Goal: Information Seeking & Learning: Learn about a topic

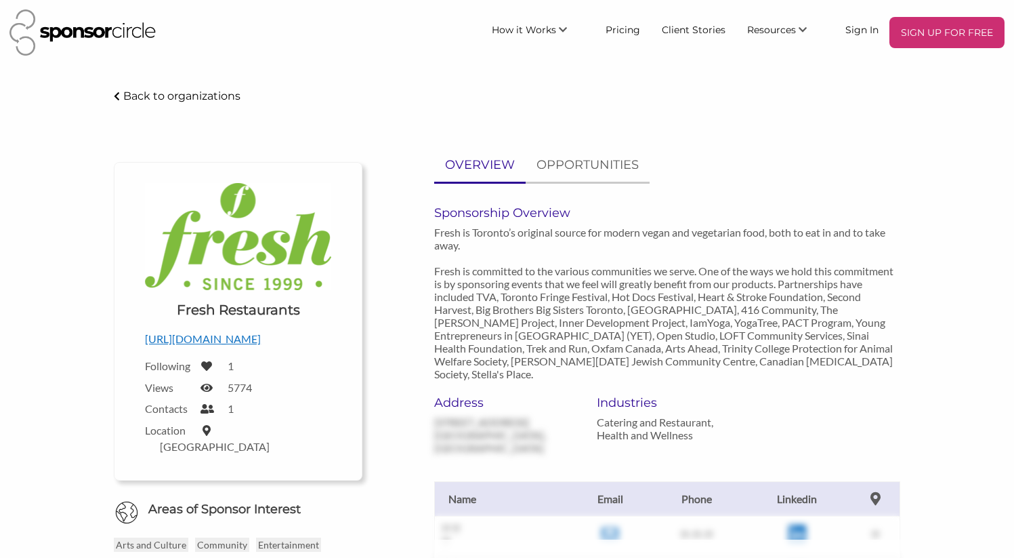
click at [125, 33] on img at bounding box center [82, 32] width 146 height 46
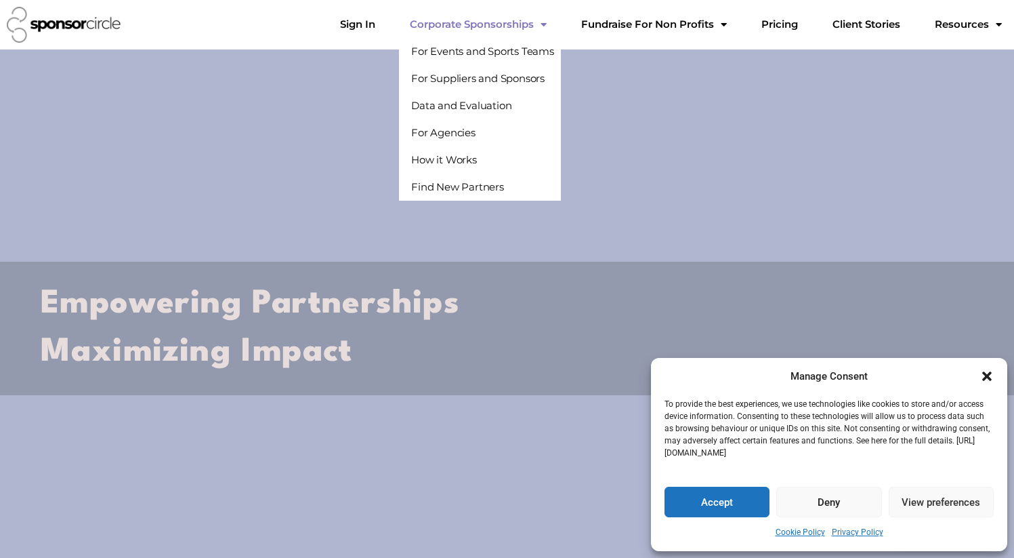
click at [503, 19] on link "Corporate Sponsorships" at bounding box center [478, 24] width 159 height 27
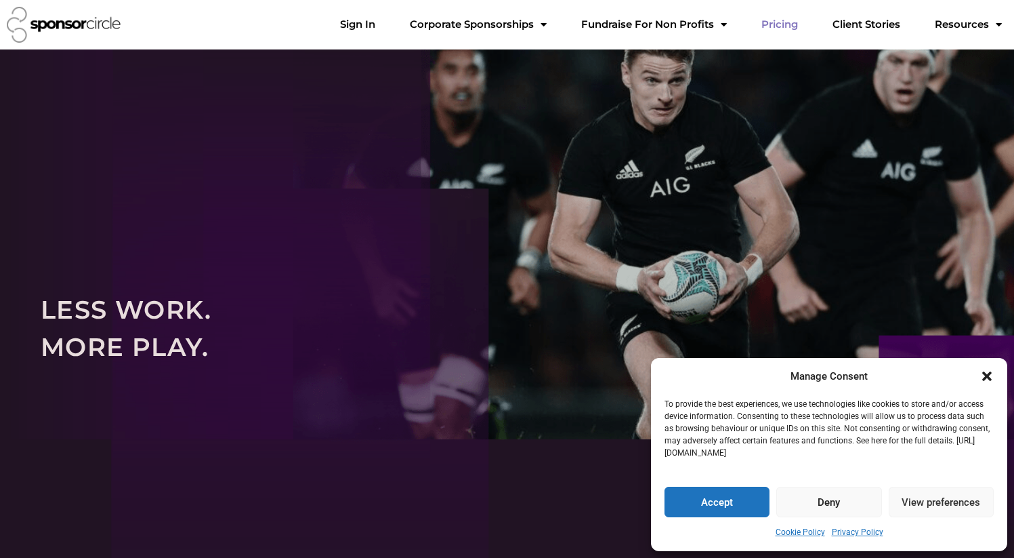
click at [802, 22] on link "Pricing" at bounding box center [780, 24] width 58 height 27
click at [801, 23] on link "Pricing" at bounding box center [780, 24] width 58 height 27
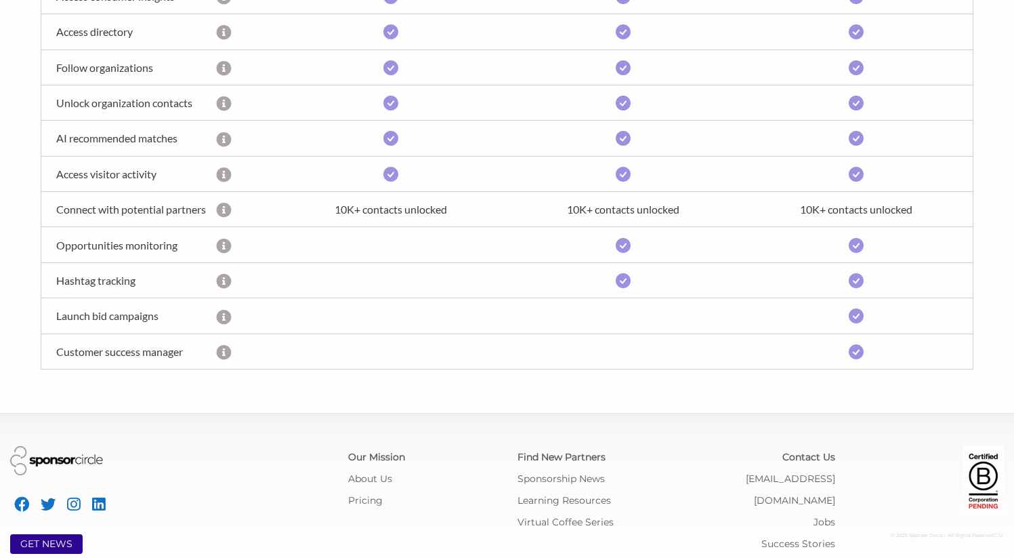
scroll to position [570, 0]
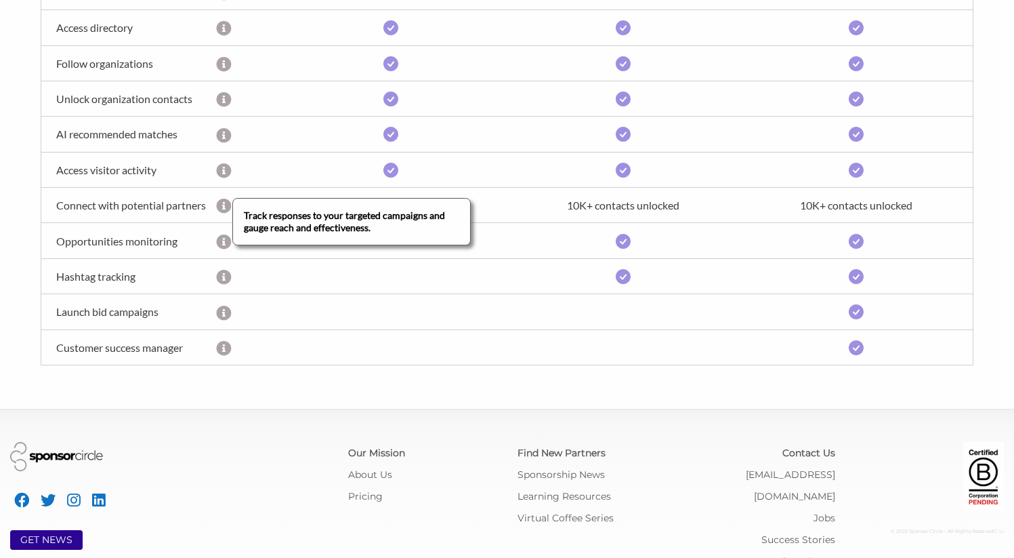
click at [218, 205] on icon at bounding box center [222, 206] width 13 height 15
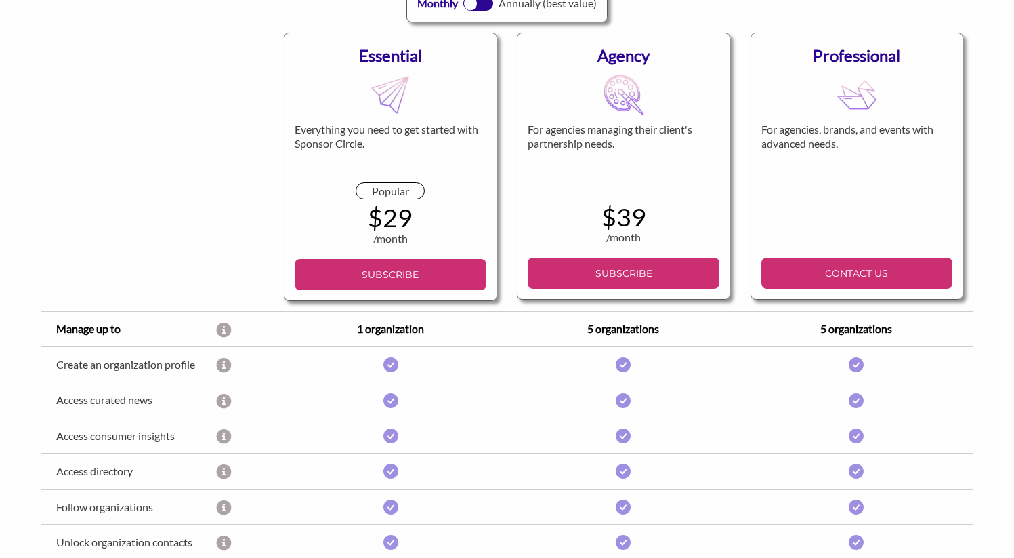
scroll to position [0, 0]
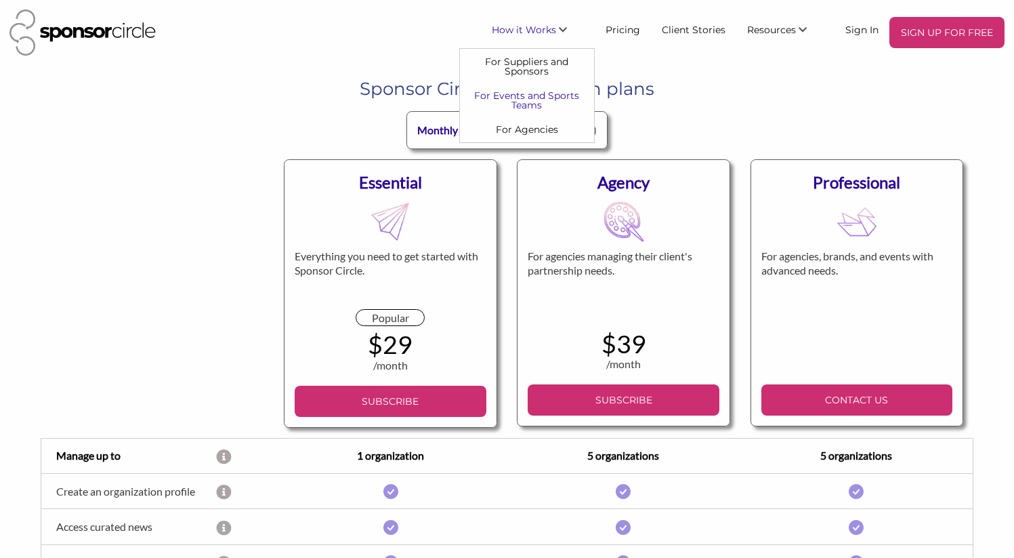
click at [530, 96] on link "For Events and Sports Teams" at bounding box center [527, 100] width 134 height 34
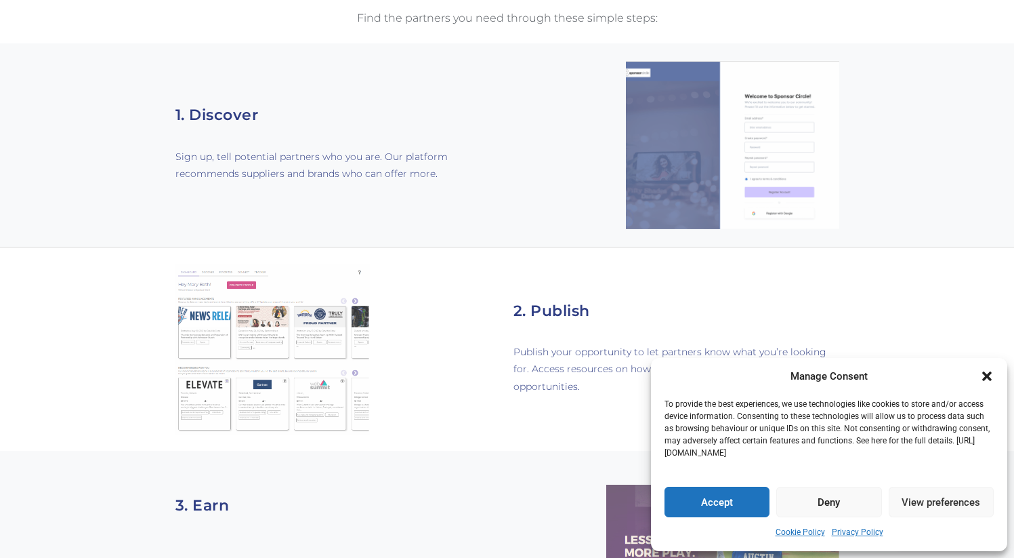
scroll to position [901, 0]
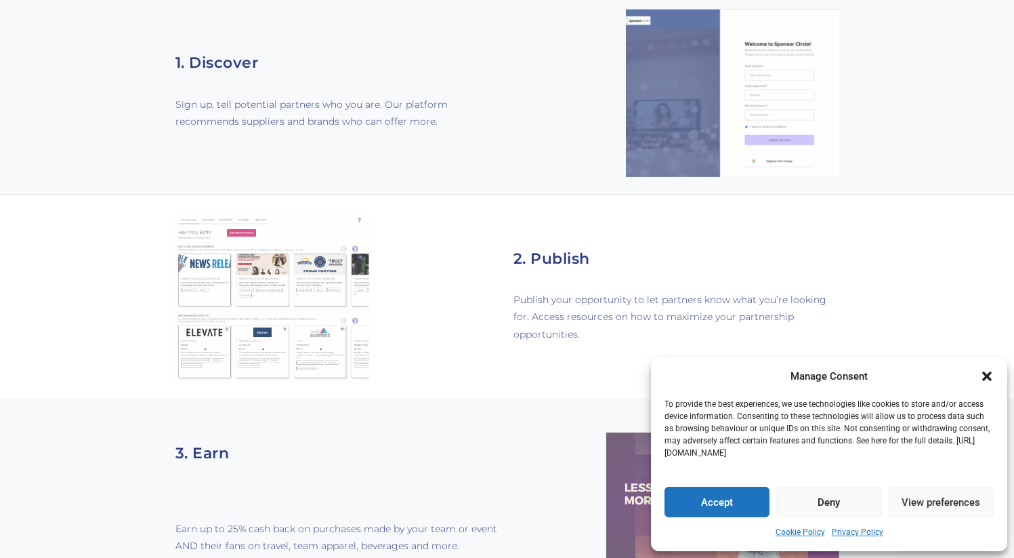
click at [574, 291] on p "Publish your opportunity to let partners know what you’re looking for. Access r…" at bounding box center [676, 316] width 325 height 51
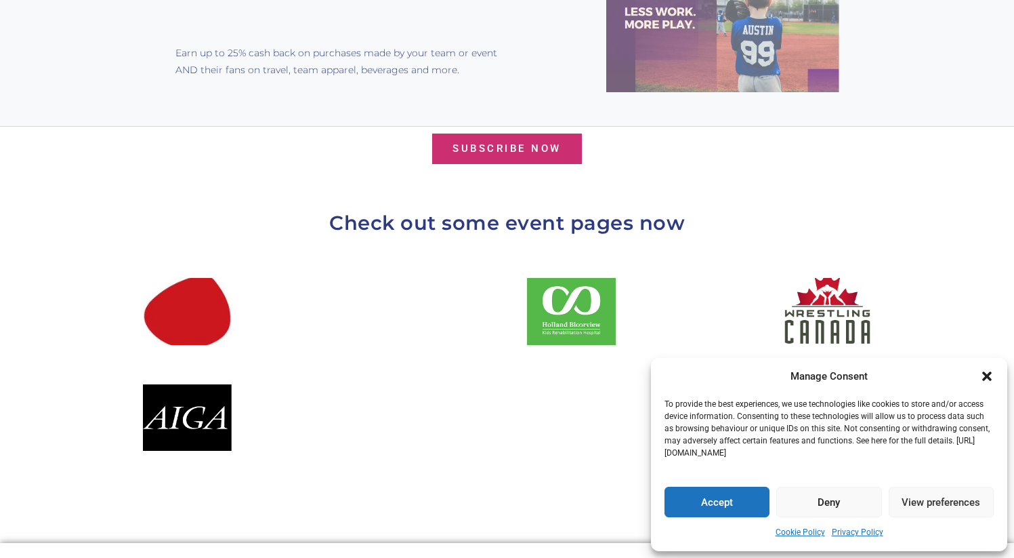
scroll to position [1382, 0]
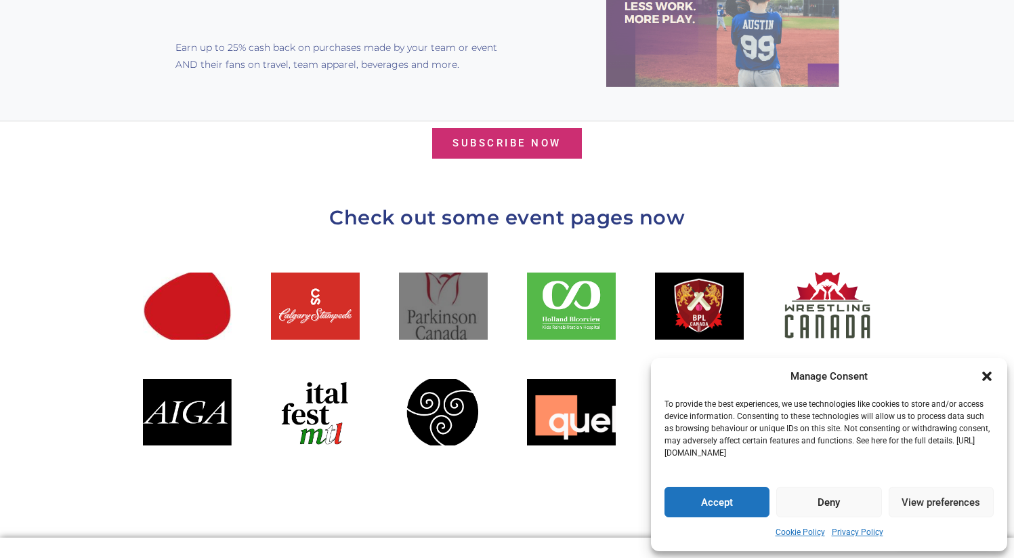
click at [426, 275] on div at bounding box center [443, 305] width 89 height 66
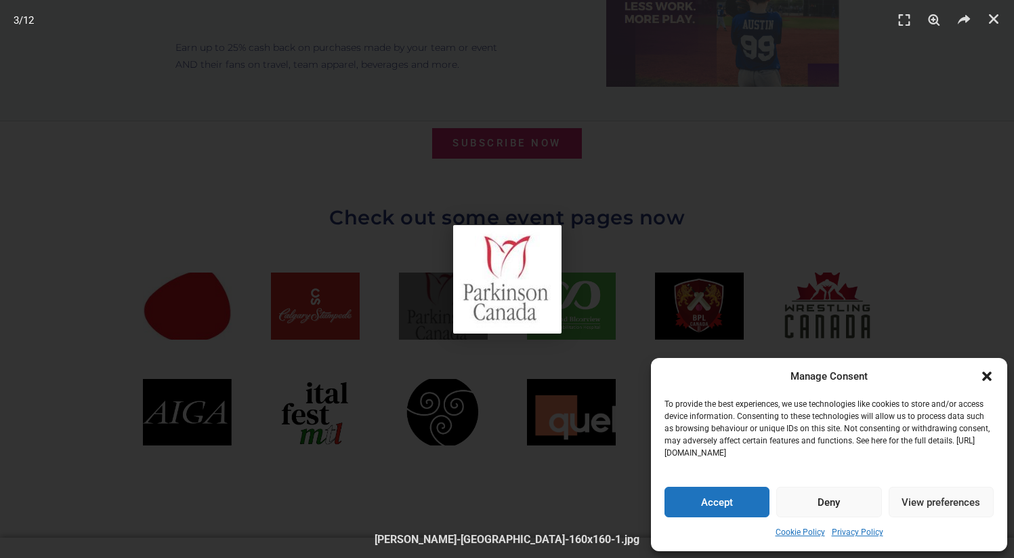
click at [426, 275] on div "3 / 12" at bounding box center [507, 278] width 920 height 463
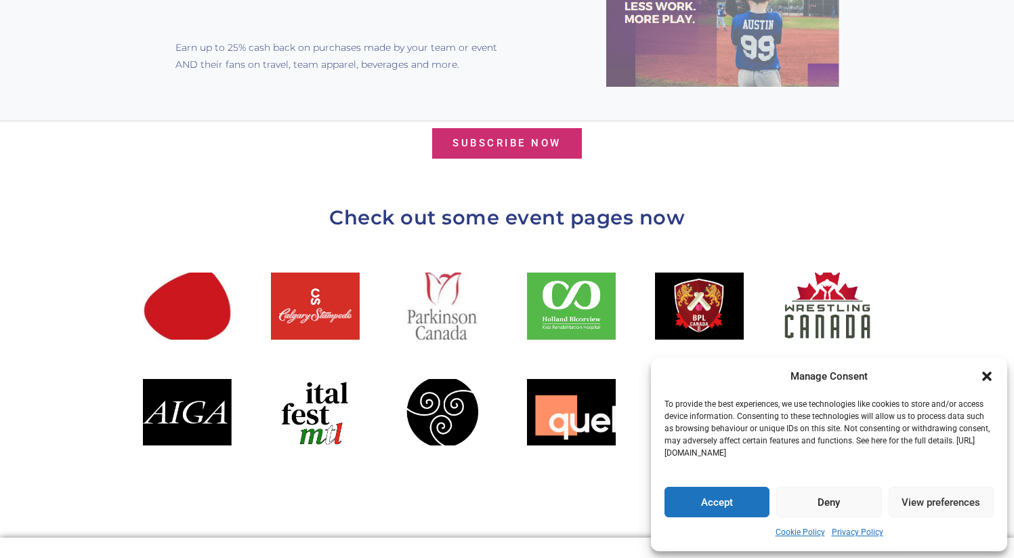
click at [463, 201] on h2 "Check out some event pages now" at bounding box center [507, 217] width 759 height 33
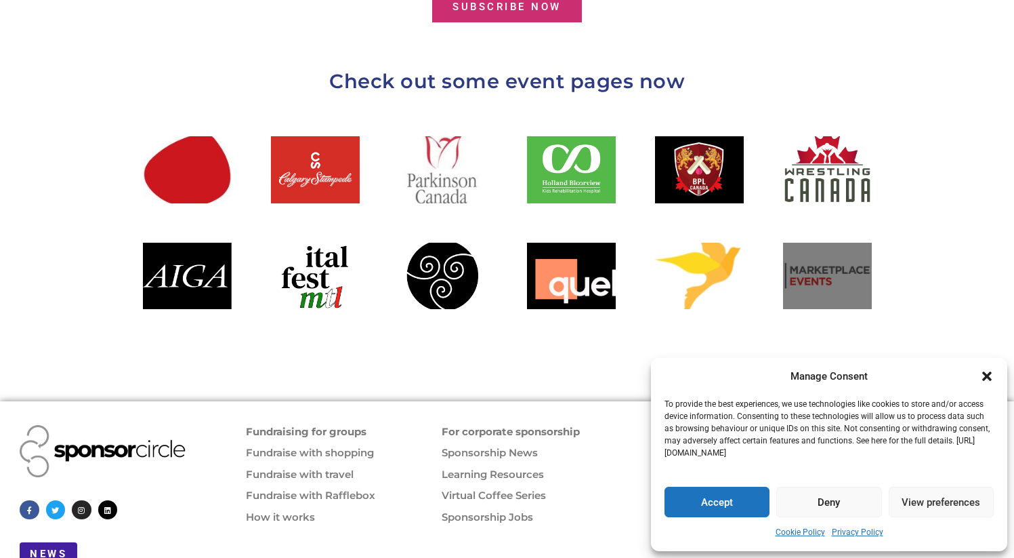
click at [831, 243] on div at bounding box center [827, 276] width 89 height 66
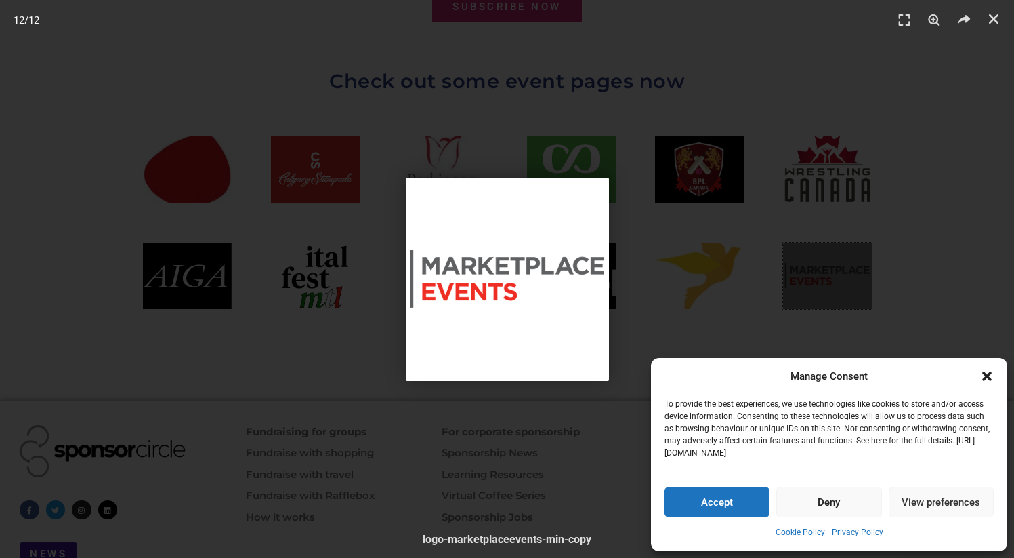
click at [804, 144] on div "12 / 12" at bounding box center [507, 278] width 920 height 463
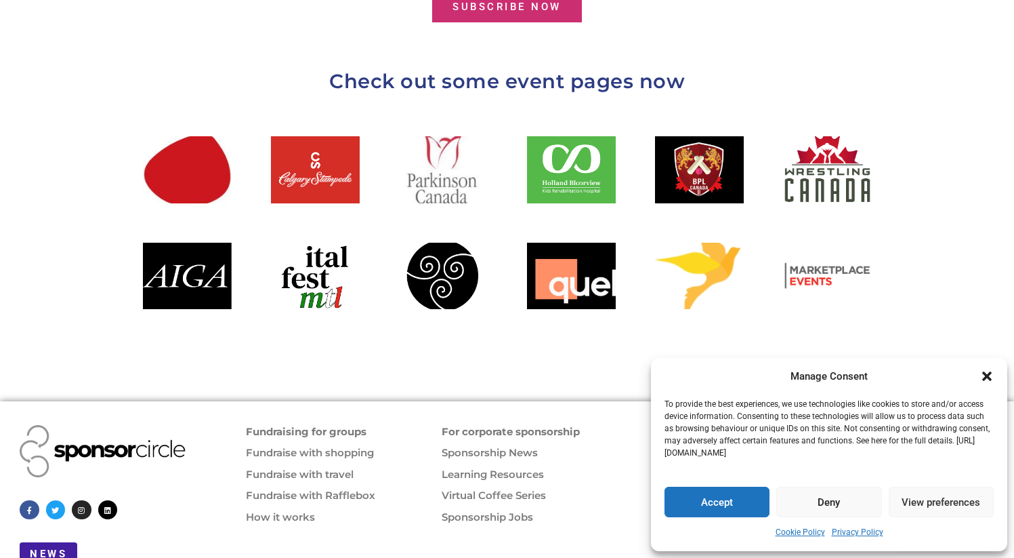
click at [651, 247] on div at bounding box center [507, 222] width 729 height 173
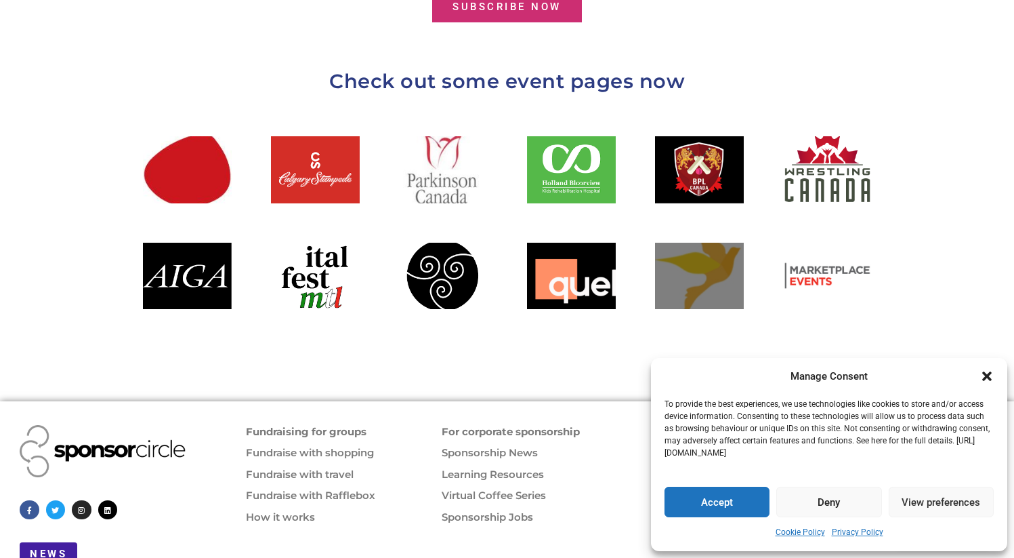
click at [707, 243] on div at bounding box center [699, 276] width 89 height 66
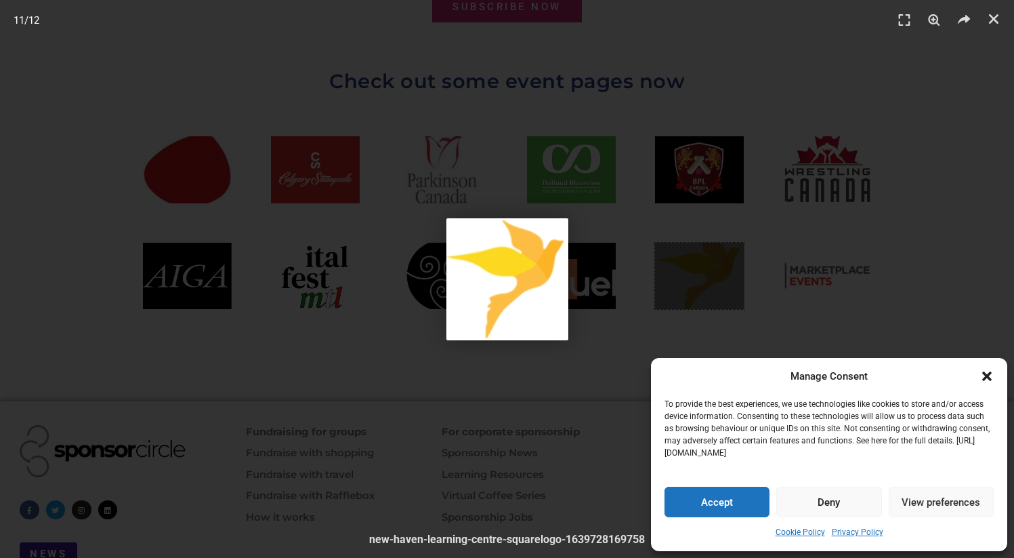
click at [667, 223] on div "11 / 12" at bounding box center [507, 278] width 920 height 463
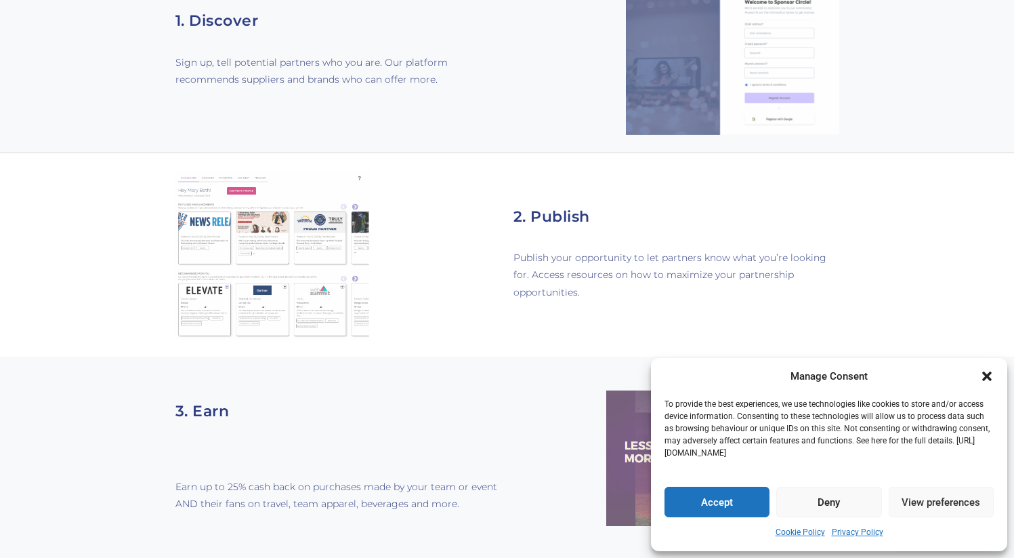
scroll to position [894, 0]
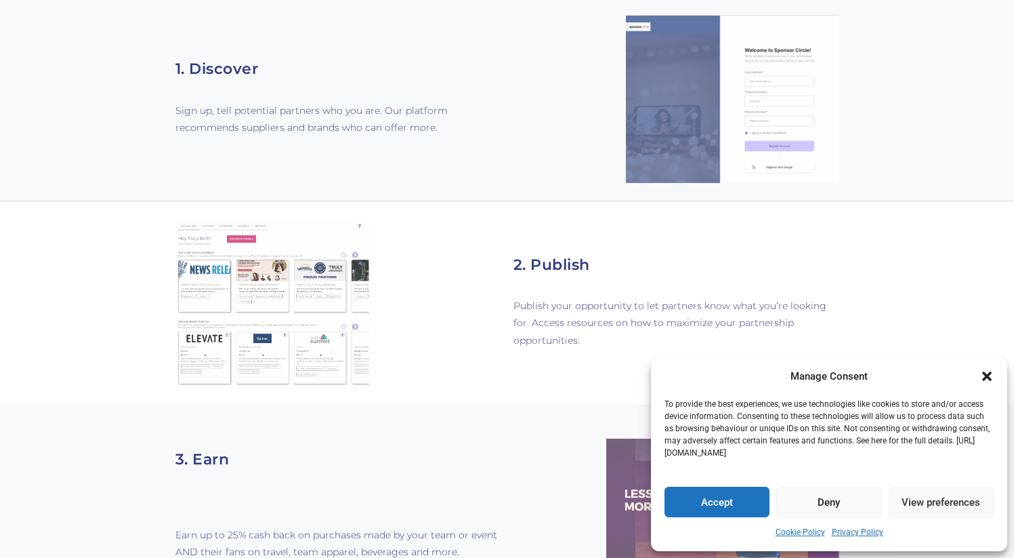
click at [248, 277] on img at bounding box center [273, 303] width 194 height 171
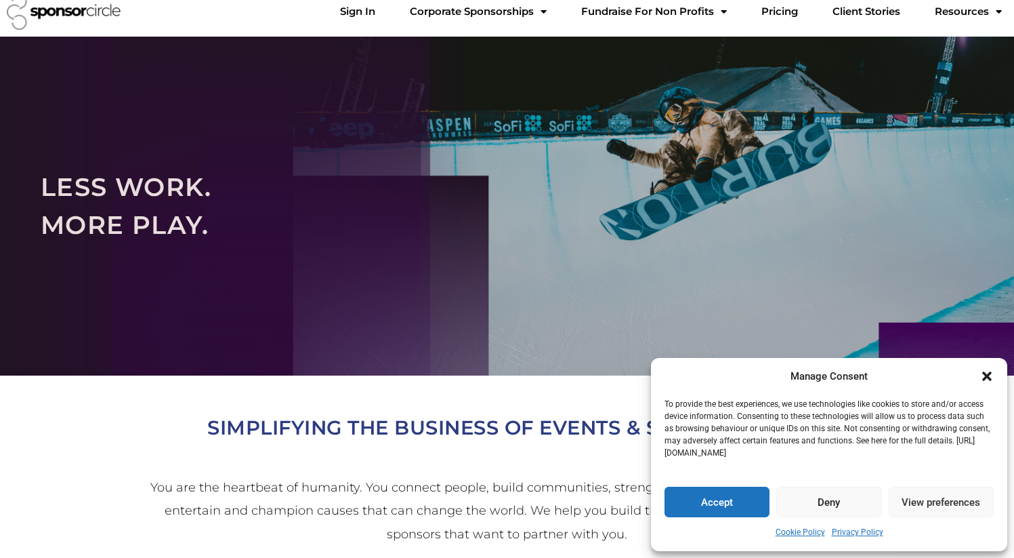
scroll to position [0, 0]
